Goal: Task Accomplishment & Management: Use online tool/utility

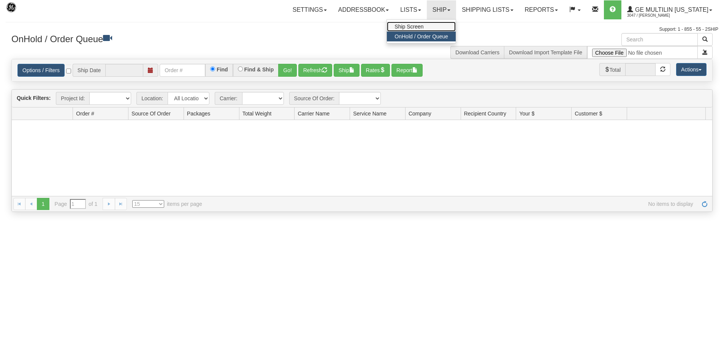
type input "[DATE]"
click at [436, 30] on link "Ship Screen" at bounding box center [421, 27] width 69 height 10
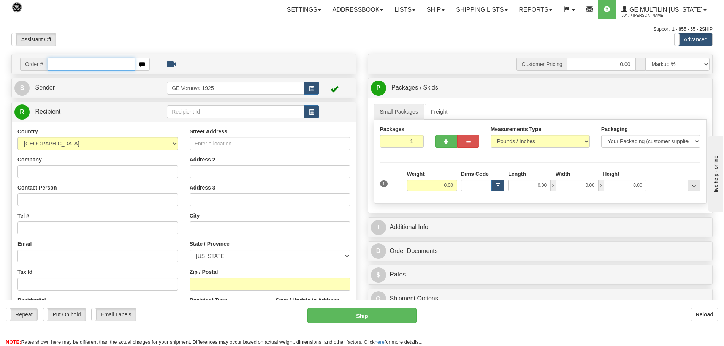
click at [62, 65] on input "text" at bounding box center [91, 64] width 87 height 13
type input "86690699"
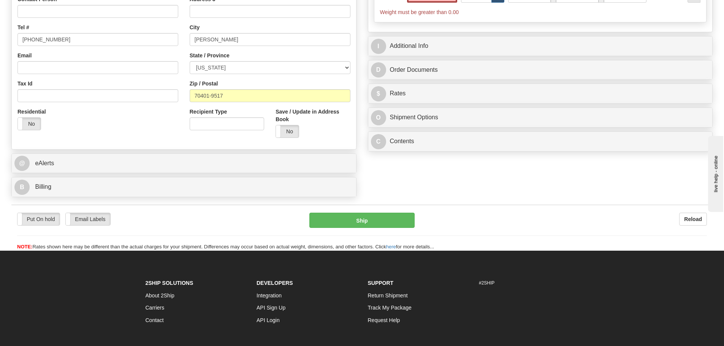
scroll to position [190, 0]
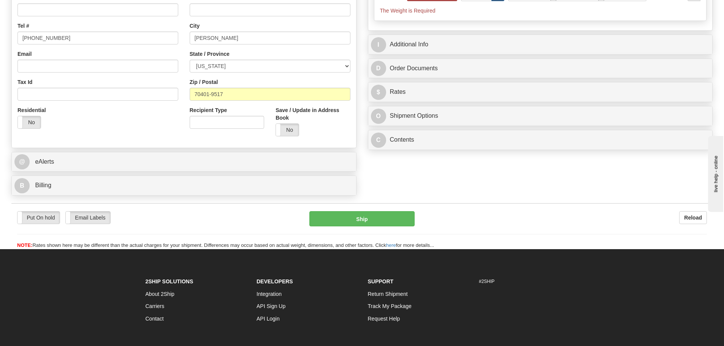
type input "0.00"
click at [91, 195] on div "B Billing" at bounding box center [184, 185] width 344 height 19
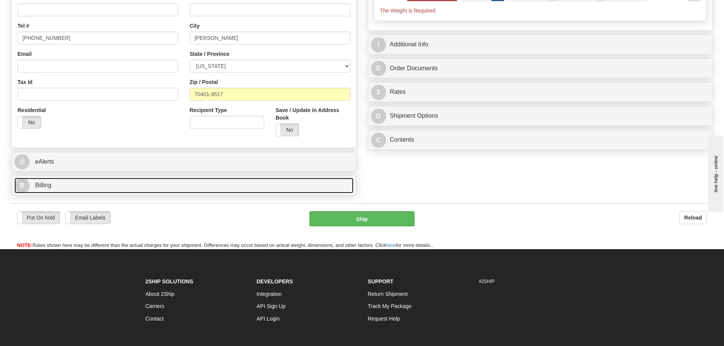
click at [91, 184] on link "B Billing" at bounding box center [183, 186] width 339 height 16
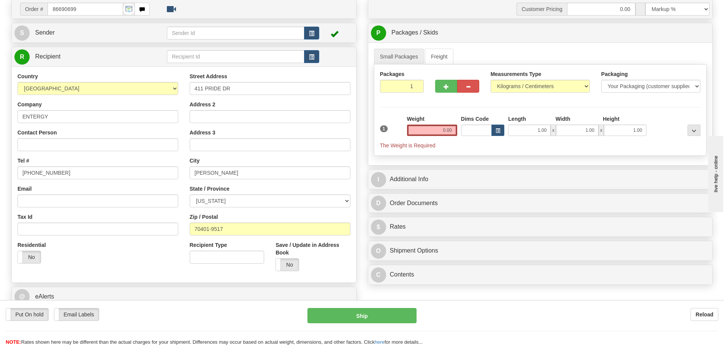
scroll to position [38, 0]
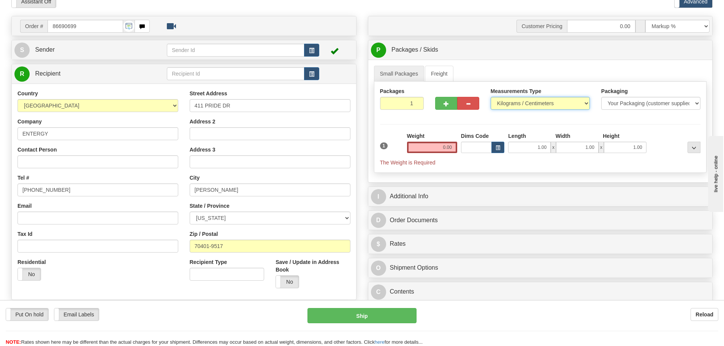
click at [586, 103] on select "Pounds / Inches Kilograms / Centimeters" at bounding box center [540, 103] width 99 height 13
select select "0"
click at [491, 97] on select "Pounds / Inches Kilograms / Centimeters" at bounding box center [540, 103] width 99 height 13
click at [455, 147] on input "0.00" at bounding box center [432, 147] width 50 height 11
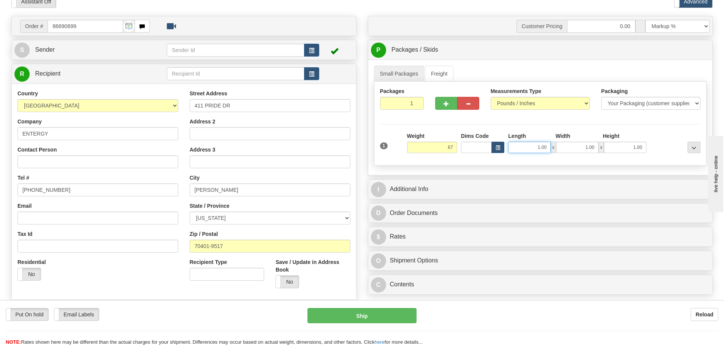
type input "67.00"
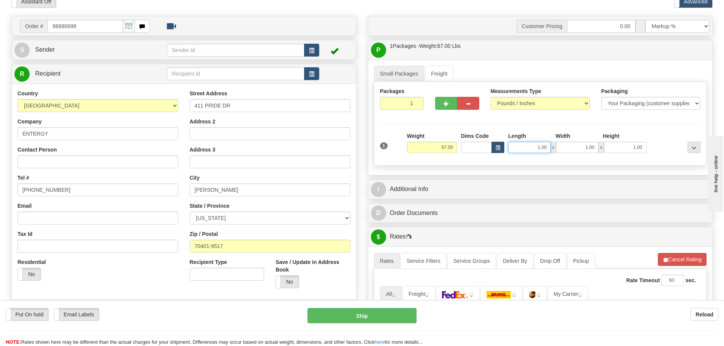
click at [549, 147] on input "1.00" at bounding box center [529, 147] width 43 height 11
type input "1"
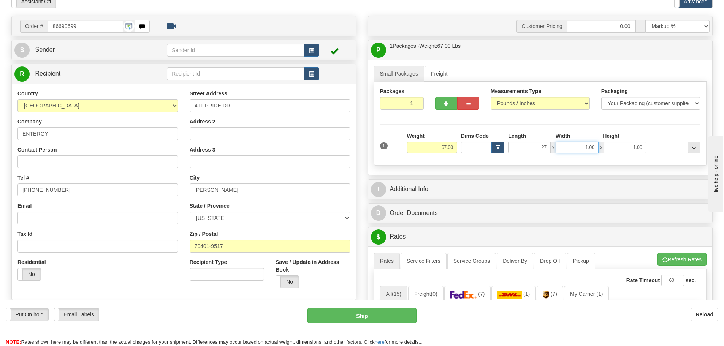
type input "27.00"
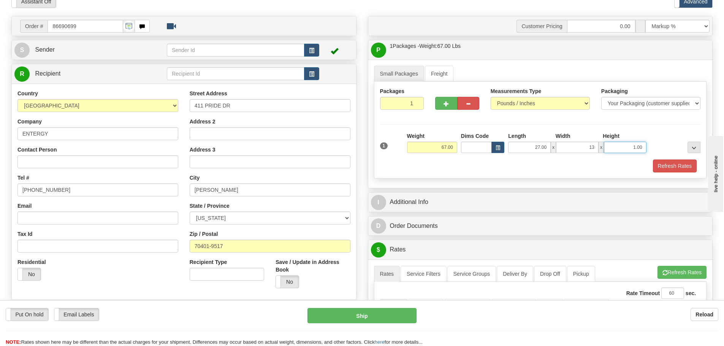
type input "13.00"
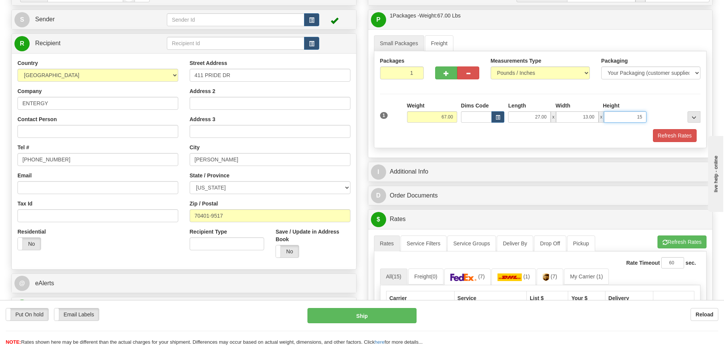
scroll to position [190, 0]
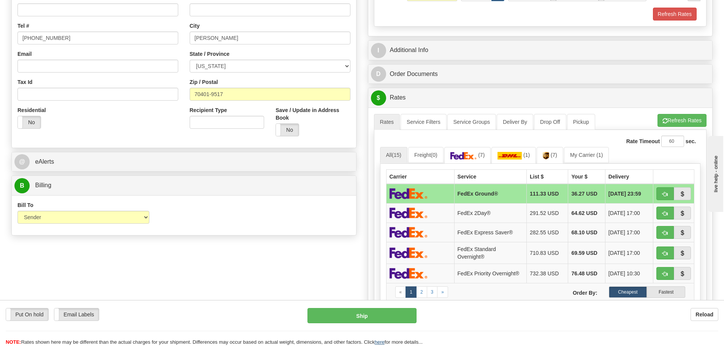
type input "15.00"
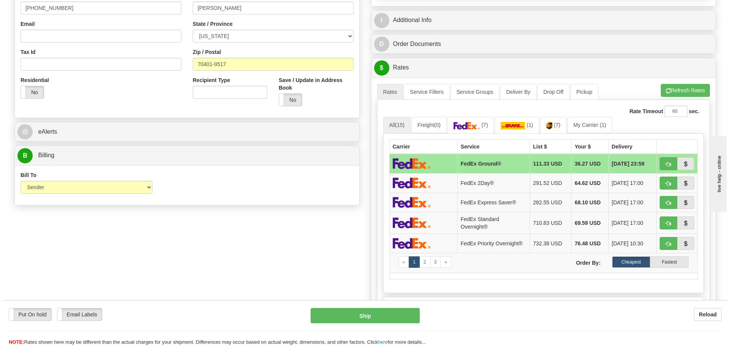
scroll to position [228, 0]
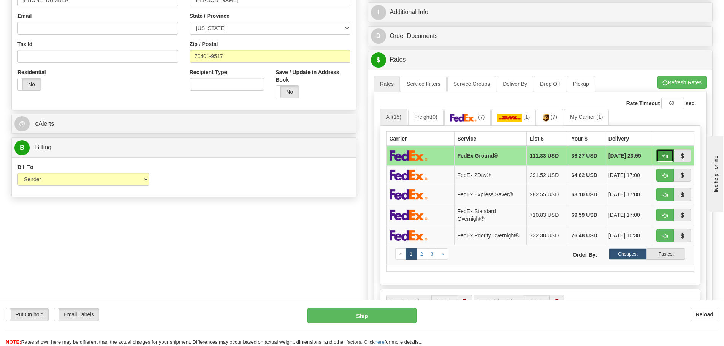
click at [662, 156] on button "button" at bounding box center [664, 155] width 17 height 13
type input "92"
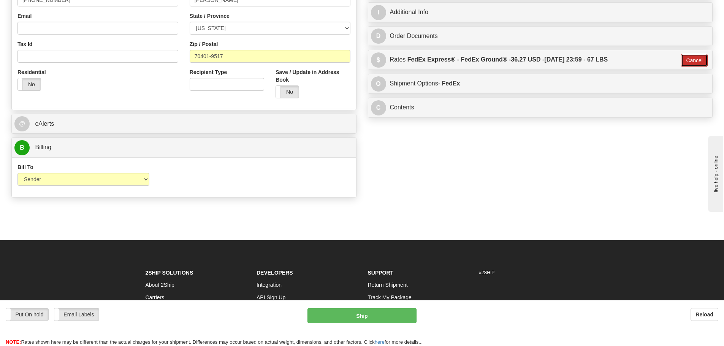
click at [694, 63] on button "Cancel" at bounding box center [694, 60] width 27 height 13
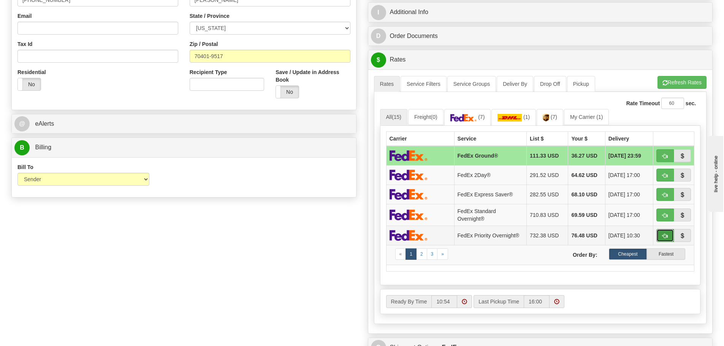
click at [664, 237] on span "button" at bounding box center [665, 236] width 5 height 5
type input "01"
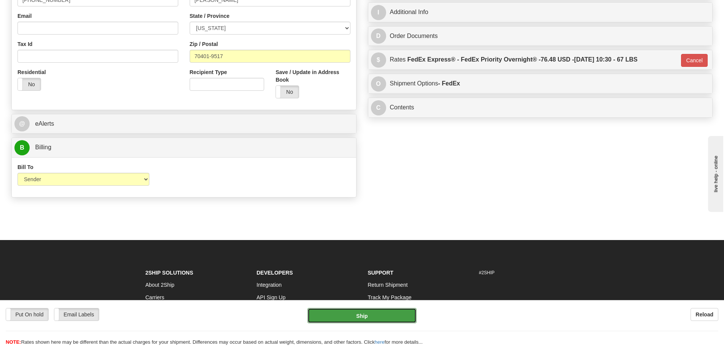
click at [376, 320] on button "Ship" at bounding box center [362, 315] width 109 height 15
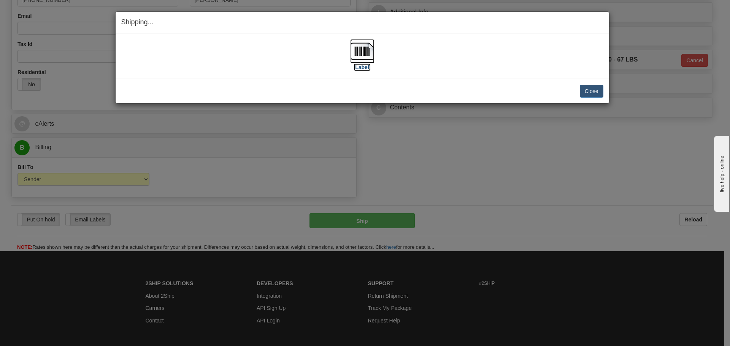
click at [358, 54] on img at bounding box center [362, 51] width 24 height 24
click at [594, 89] on button "Close" at bounding box center [592, 91] width 24 height 13
